Goal: Check status: Check status

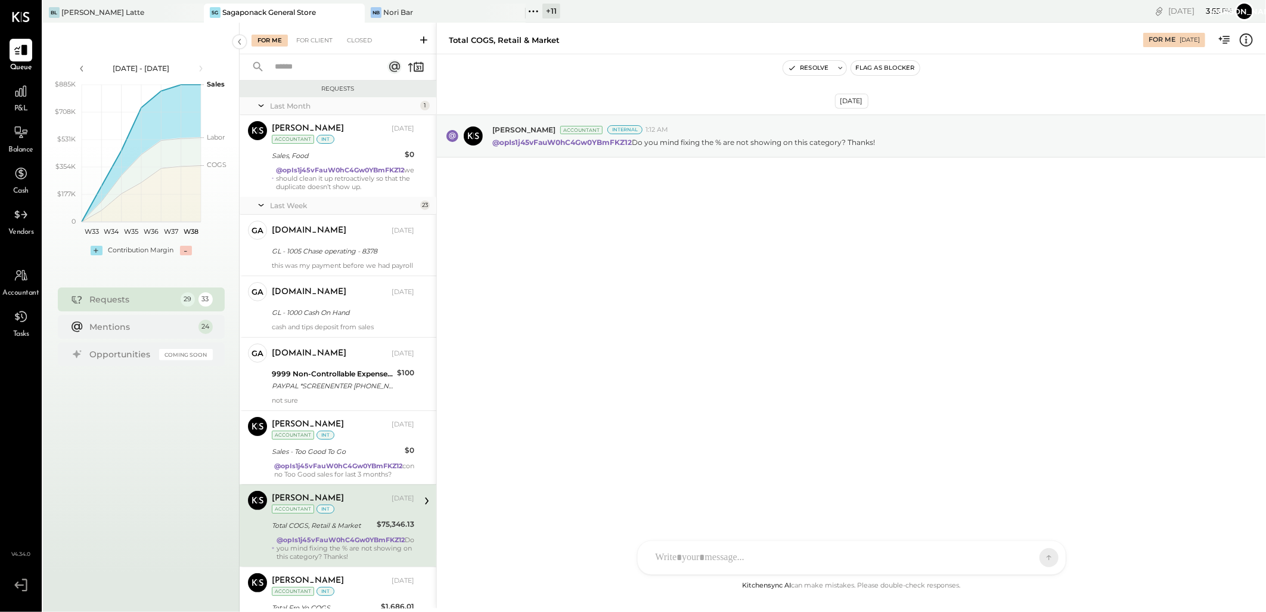
scroll to position [198, 0]
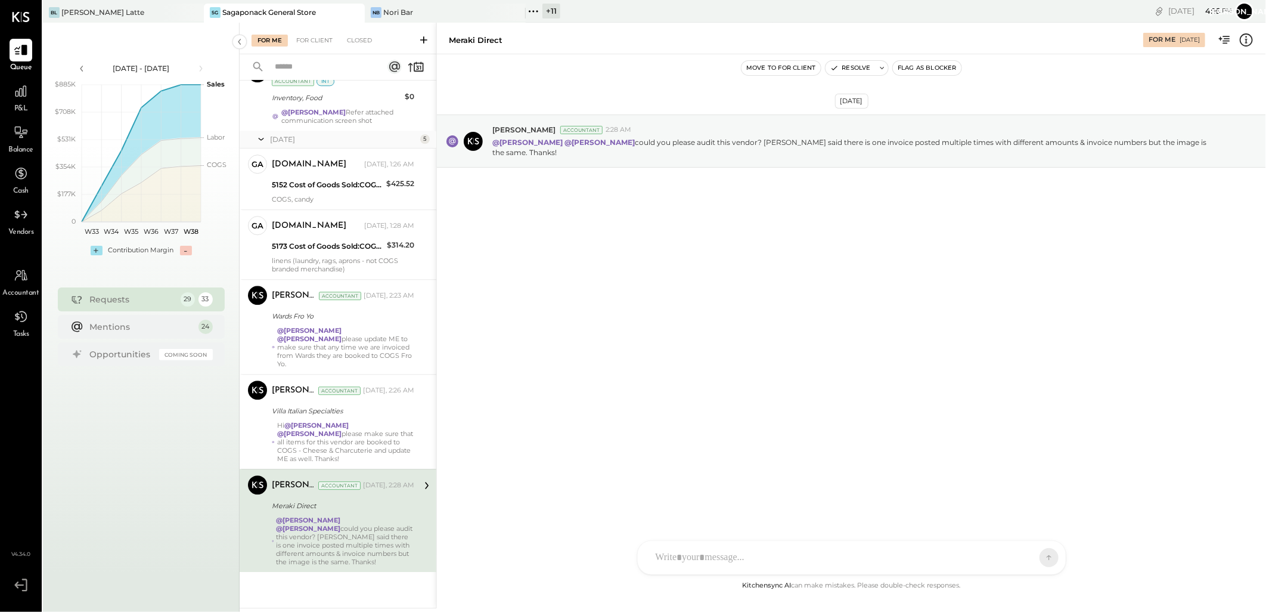
scroll to position [2001, 0]
